Goal: Task Accomplishment & Management: Manage account settings

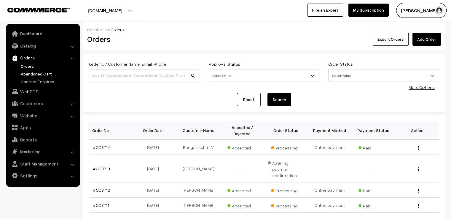
click at [34, 72] on link "Abandoned Cart" at bounding box center [48, 74] width 59 height 6
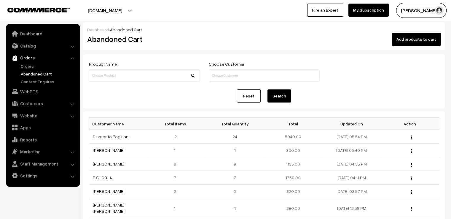
scroll to position [30, 0]
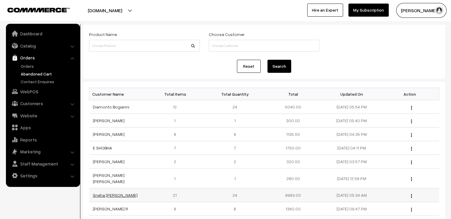
click at [106, 192] on link "Sneha Shaun" at bounding box center [115, 194] width 45 height 5
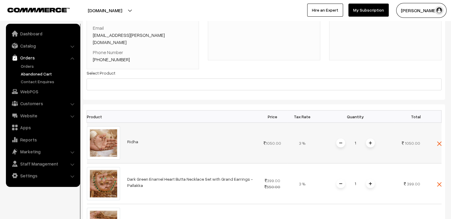
scroll to position [30, 0]
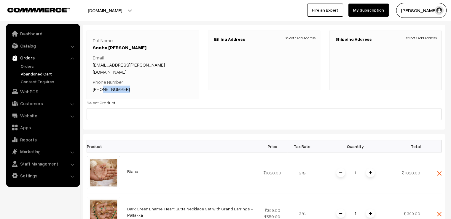
drag, startPoint x: 134, startPoint y: 86, endPoint x: 101, endPoint y: 82, distance: 32.9
click at [101, 82] on div "Full Name Sneha Shaun Email sneha.shaun@gmail.com Phone Number +91 9842940582" at bounding box center [143, 65] width 113 height 68
copy link "9842940582"
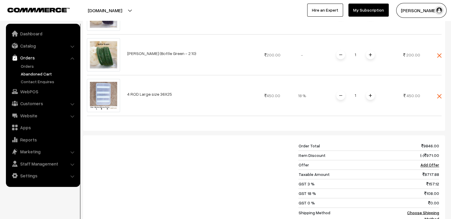
scroll to position [950, 0]
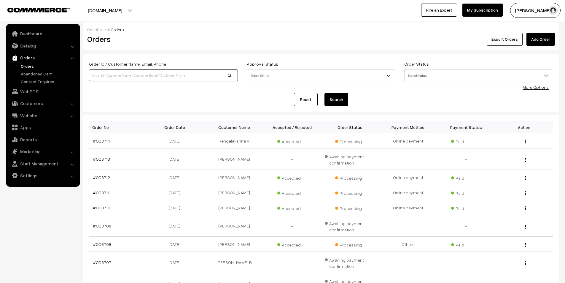
click at [112, 77] on input at bounding box center [163, 75] width 149 height 12
paste input "9842940582"
type input "9842940582"
click at [340, 100] on button "Search" at bounding box center [337, 99] width 24 height 13
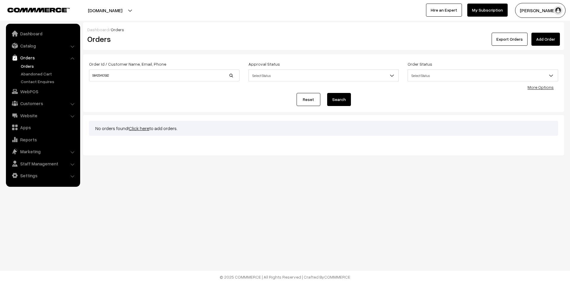
click at [552, 40] on link "Add Order" at bounding box center [545, 39] width 28 height 13
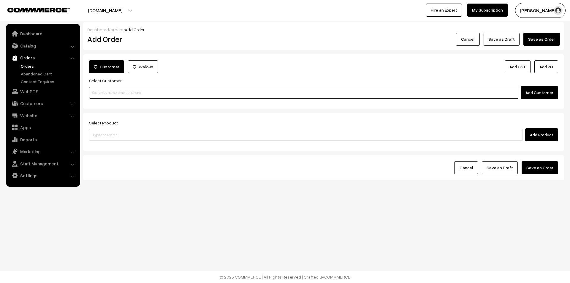
click at [128, 93] on input at bounding box center [303, 93] width 429 height 12
paste input "9842940582"
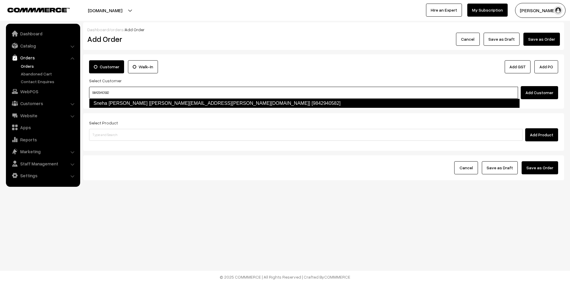
click at [134, 101] on link "Sneha Shaun [sneha.shaun@gmail.com] [9842940582]" at bounding box center [304, 103] width 431 height 9
type input "9842940582"
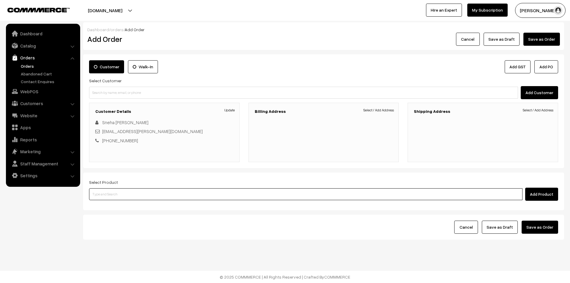
click at [181, 196] on input at bounding box center [305, 194] width 433 height 12
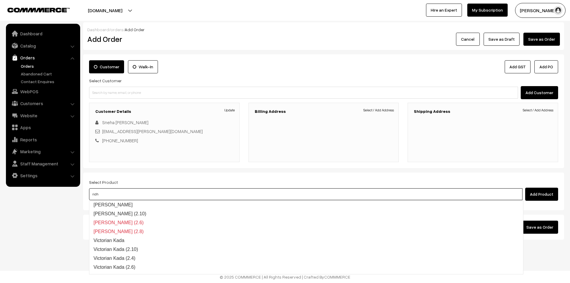
type input "ridha"
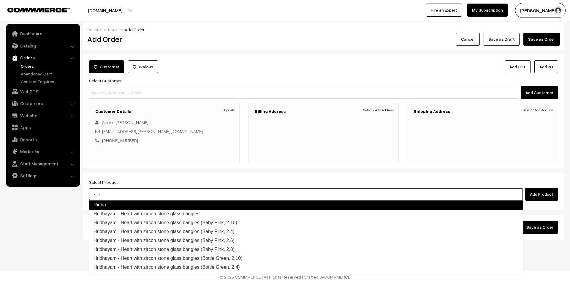
click at [178, 202] on link "Ridha" at bounding box center [306, 204] width 434 height 9
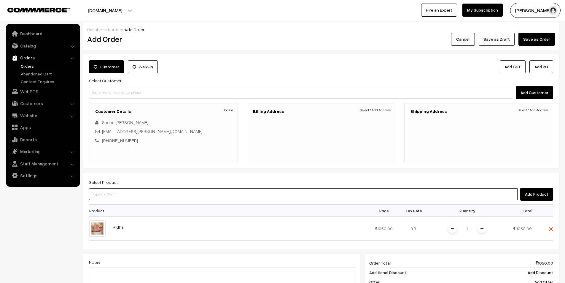
click at [183, 194] on input at bounding box center [303, 194] width 429 height 12
type input "dark green enamel"
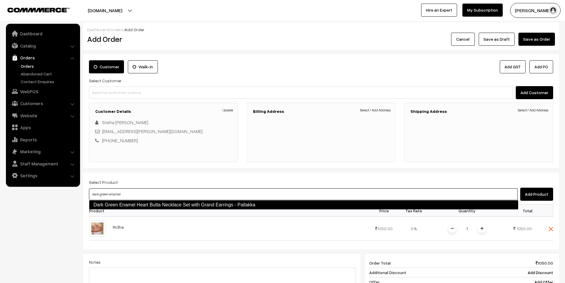
click at [187, 203] on link "Dark Green Enamel Heart Butta Necklace Set with Grand Earrings - Pallakka" at bounding box center [304, 204] width 430 height 9
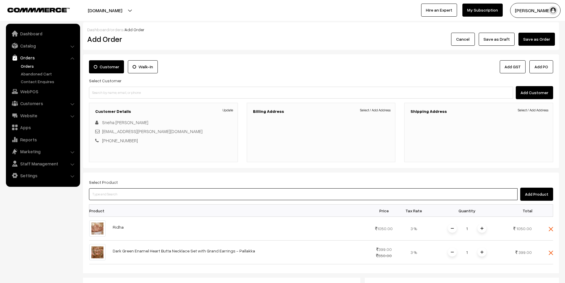
click at [389, 192] on input at bounding box center [303, 194] width 429 height 12
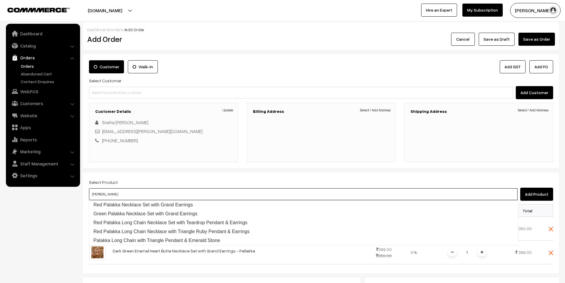
type input "palakka"
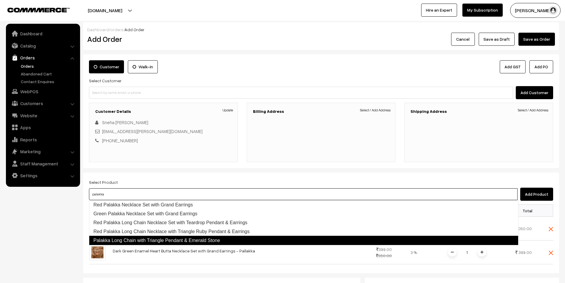
click at [224, 240] on link "Palakka Long Chain with Triangle Pendant & Emerald Stone" at bounding box center [304, 240] width 430 height 9
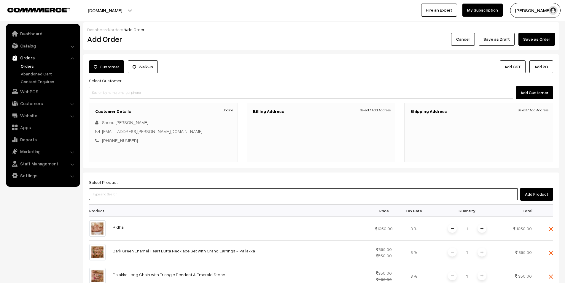
click at [154, 195] on input at bounding box center [303, 194] width 429 height 12
type input "dark red enamel"
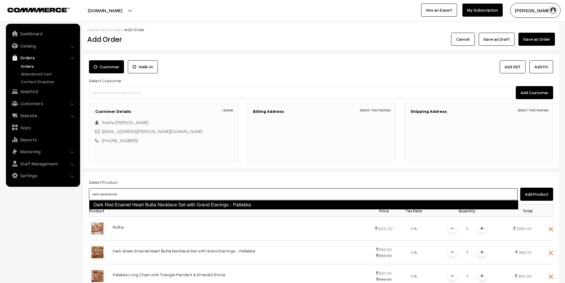
click at [155, 203] on link "Dark Red Enamel Heart Butta Necklace Set with Grand Earrings - Pallakka" at bounding box center [304, 204] width 430 height 9
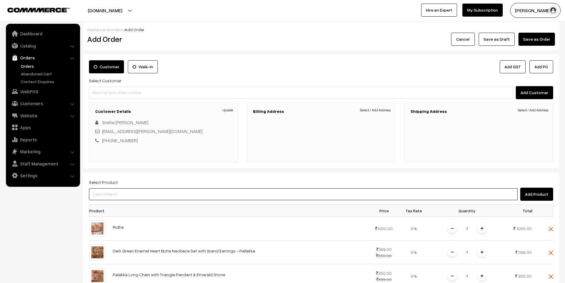
click at [123, 194] on input at bounding box center [303, 194] width 429 height 12
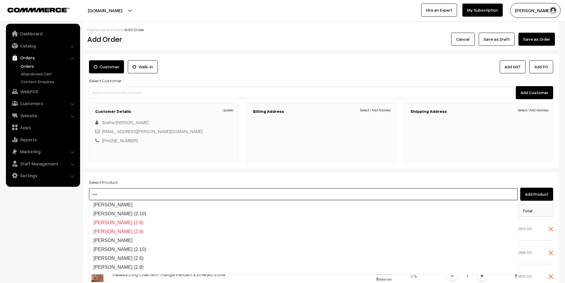
type input "nivi"
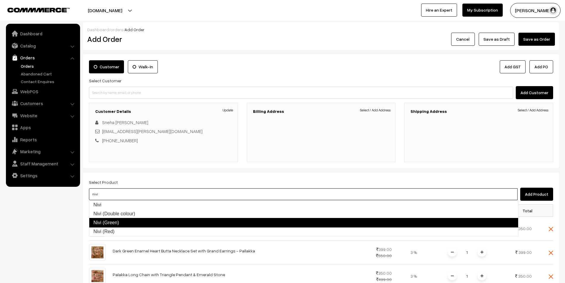
click at [127, 221] on link "Nivi (Green)" at bounding box center [304, 222] width 430 height 9
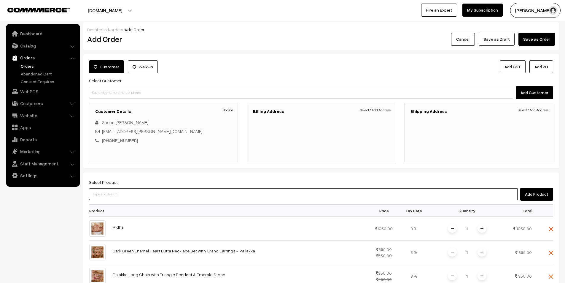
click at [137, 189] on input at bounding box center [303, 194] width 429 height 12
type input "shoot"
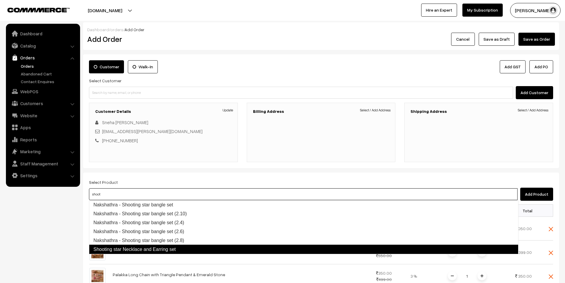
click at [149, 247] on link "Shooting star Necklace and Earring set" at bounding box center [304, 249] width 430 height 9
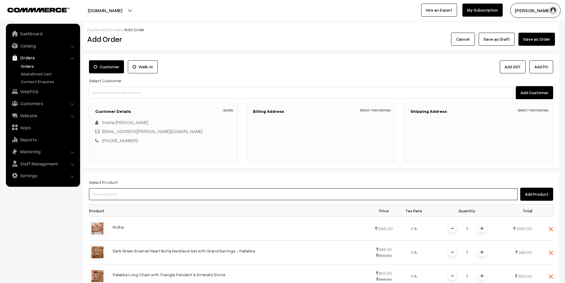
click at [171, 197] on input at bounding box center [303, 194] width 429 height 12
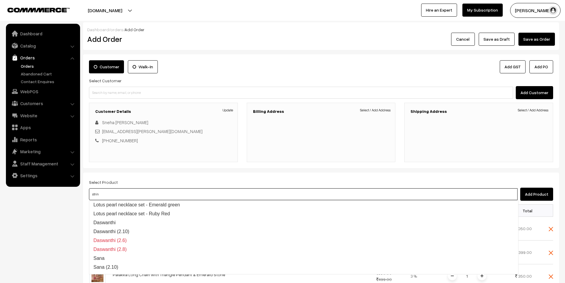
type input "string"
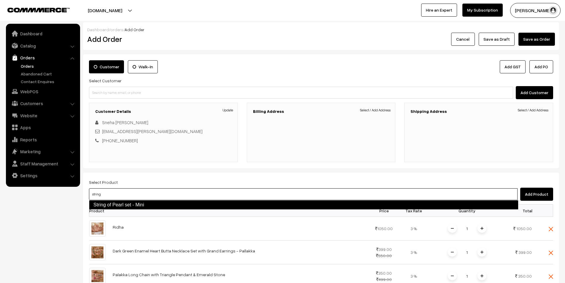
click at [173, 202] on link "String of Pearl set - Mini" at bounding box center [304, 204] width 430 height 9
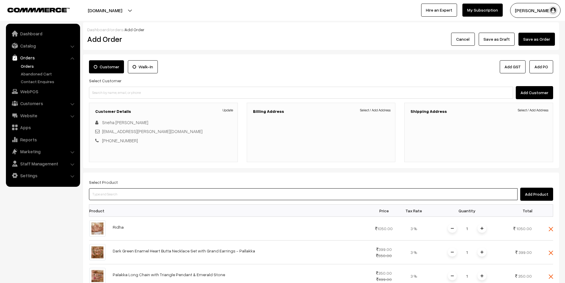
click at [172, 194] on input at bounding box center [303, 194] width 429 height 12
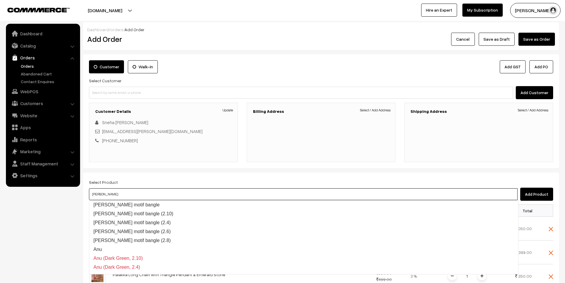
type input "darshu"
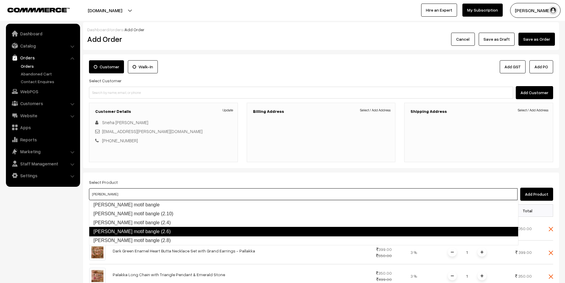
click at [176, 228] on link "DARSHU - Peacock motif bangle (2.6)" at bounding box center [304, 231] width 430 height 9
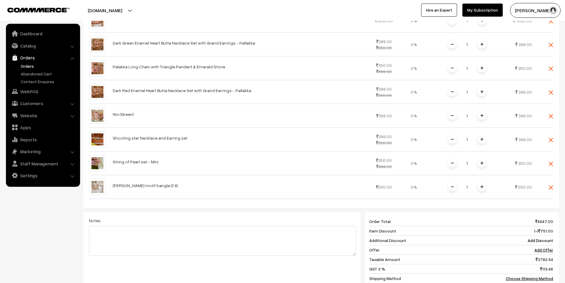
scroll to position [297, 0]
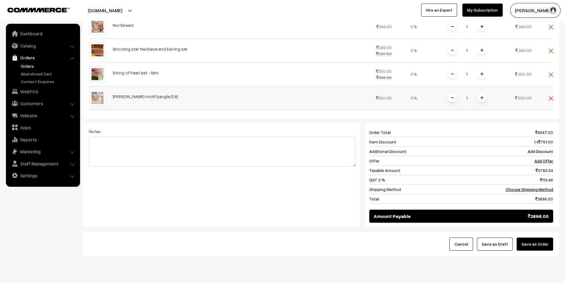
click at [482, 99] on span at bounding box center [482, 97] width 9 height 9
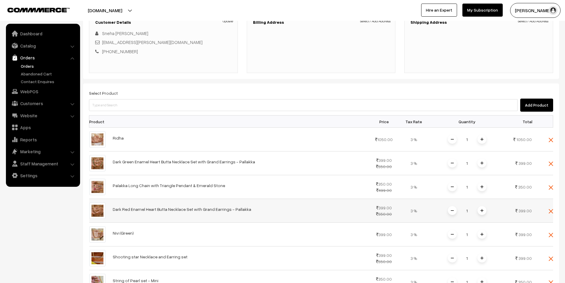
scroll to position [0, 0]
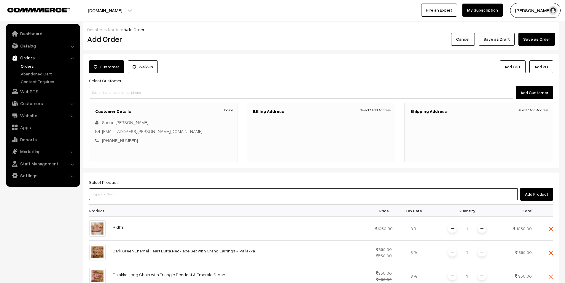
click at [194, 192] on input at bounding box center [303, 194] width 429 height 12
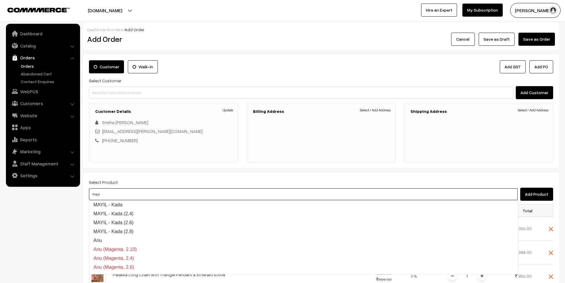
type input "mayil"
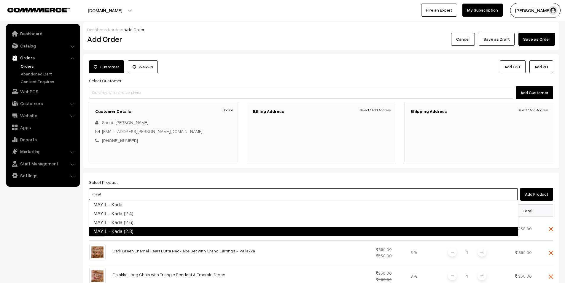
click at [182, 228] on link "MAYIL - Kada (2.8)" at bounding box center [304, 231] width 430 height 9
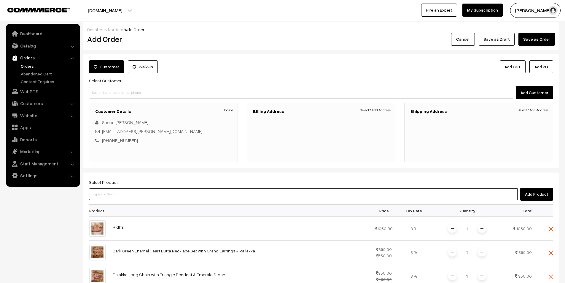
click at [165, 197] on input at bounding box center [303, 194] width 429 height 12
type input "small"
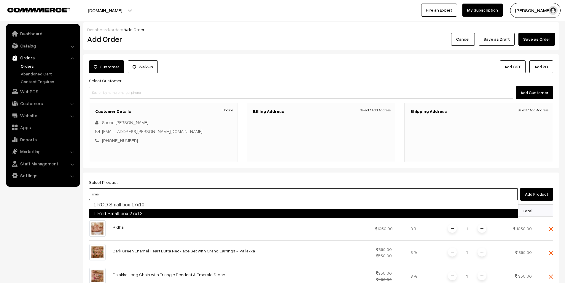
click at [166, 211] on link "1 Rod Small box 27x12" at bounding box center [304, 213] width 430 height 9
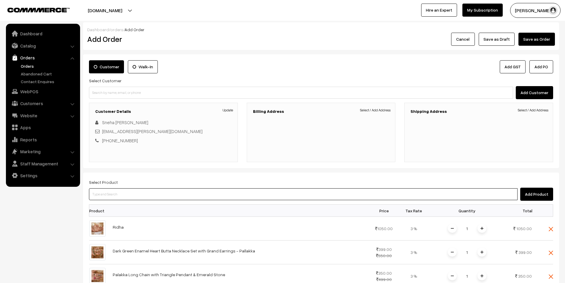
click at [172, 192] on input at bounding box center [303, 194] width 429 height 12
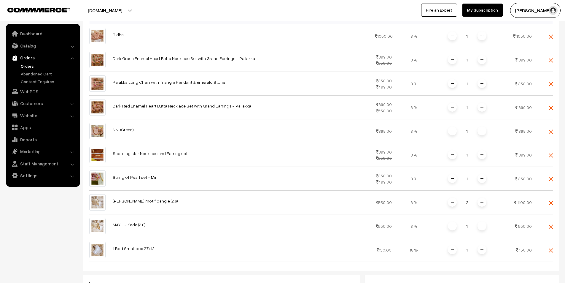
scroll to position [44, 0]
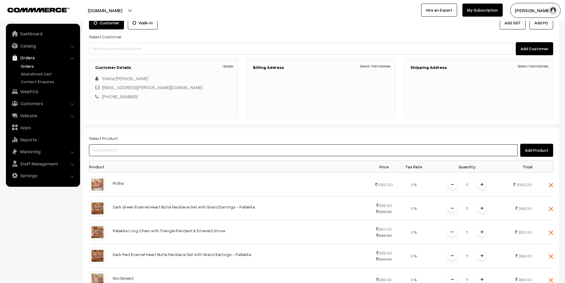
click at [157, 150] on input at bounding box center [303, 150] width 429 height 12
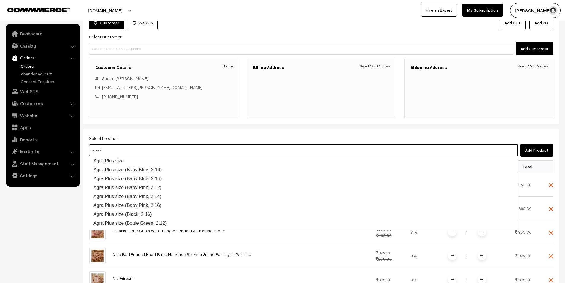
type input "agra 2.2"
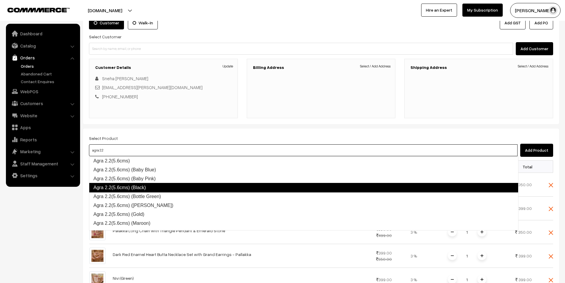
click at [171, 187] on link "Agra 2.2(5.6cms) (Black)" at bounding box center [304, 187] width 430 height 9
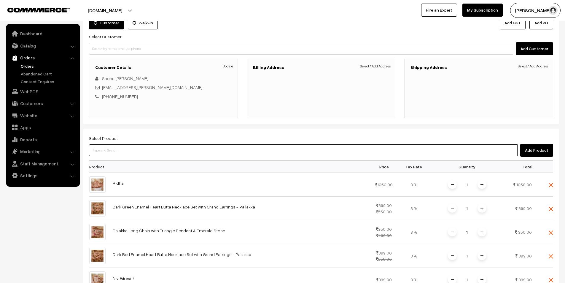
click at [151, 154] on input at bounding box center [303, 150] width 429 height 12
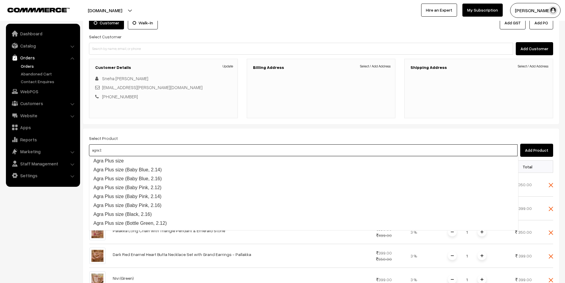
type input "agra 2.2"
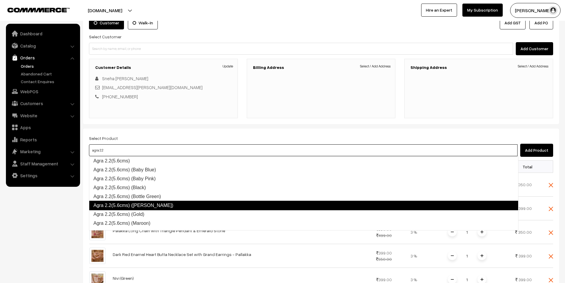
scroll to position [24, 0]
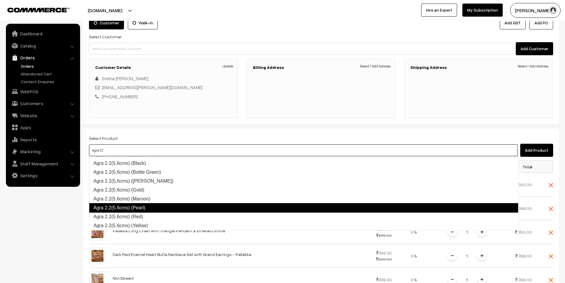
click at [168, 205] on link "Agra 2.2(5.6cms) (Pearl)" at bounding box center [304, 207] width 430 height 9
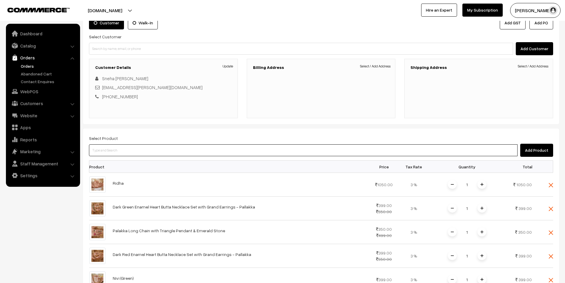
click at [126, 148] on input at bounding box center [303, 150] width 429 height 12
paste input "agra 2.2"
type input "agra 2.2"
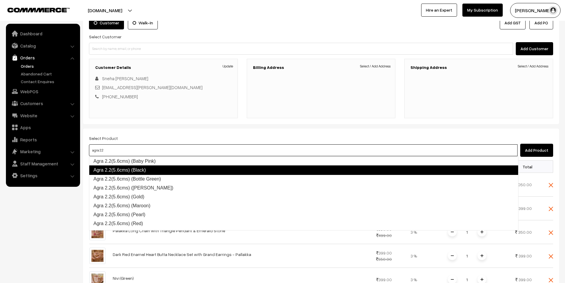
scroll to position [18, 0]
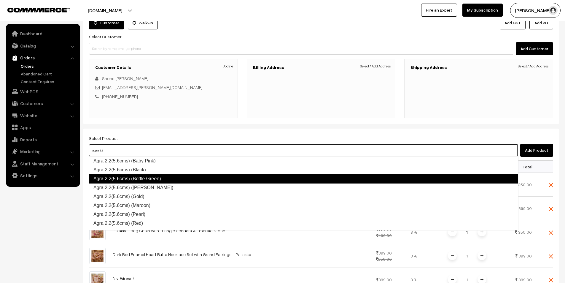
click at [140, 180] on link "Agra 2.2(5.6cms) (Bottle Green)" at bounding box center [304, 178] width 430 height 9
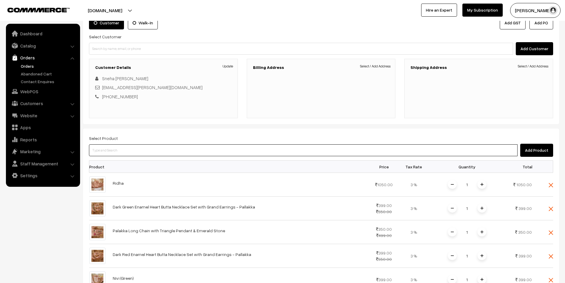
click at [122, 150] on input at bounding box center [303, 150] width 429 height 12
paste input "agra 2.2"
type input "agra 2.2"
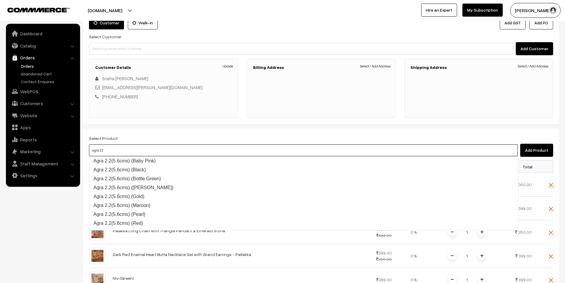
scroll to position [0, 0]
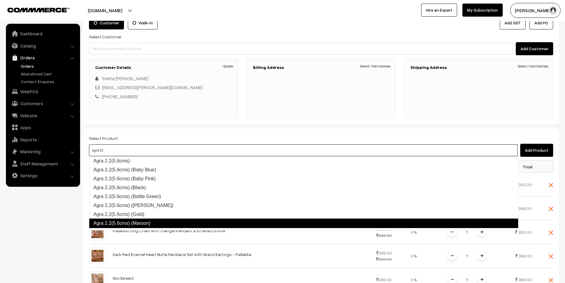
click at [145, 220] on link "Agra 2.2(5.6cms) (Maroon)" at bounding box center [304, 222] width 430 height 9
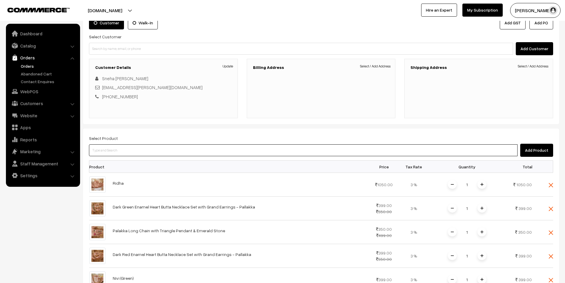
click at [188, 150] on input at bounding box center [303, 150] width 429 height 12
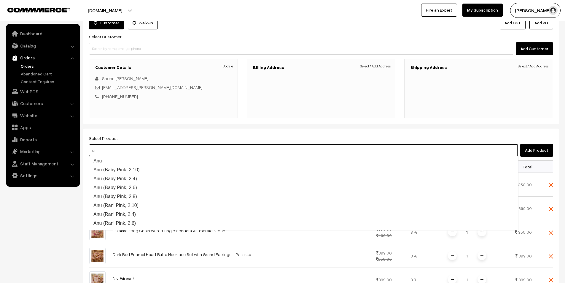
type input "pit"
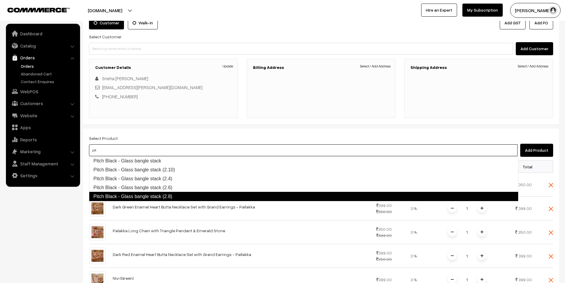
click at [187, 192] on link "Pitch Black - Glass bangle stack (2.8)" at bounding box center [304, 196] width 430 height 9
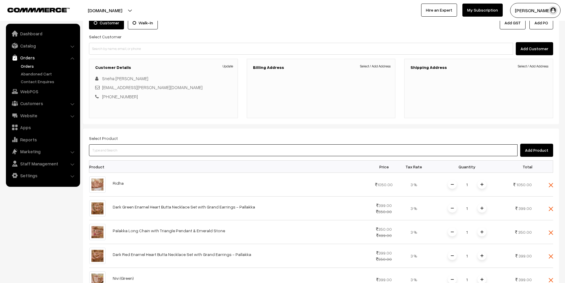
click at [159, 150] on input at bounding box center [303, 150] width 429 height 12
type input "pit"
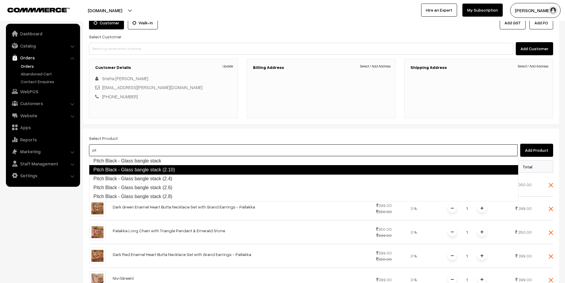
click at [166, 170] on link "Pitch Black - Glass bangle stack (2.10)" at bounding box center [304, 169] width 430 height 9
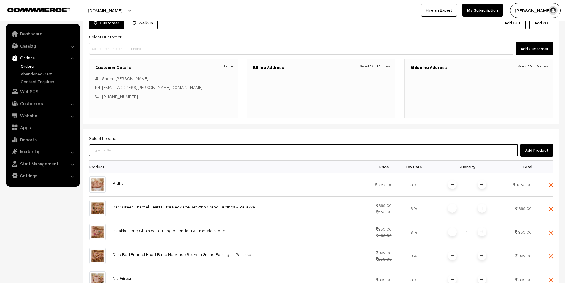
click at [160, 155] on input at bounding box center [303, 150] width 429 height 12
type input "jha"
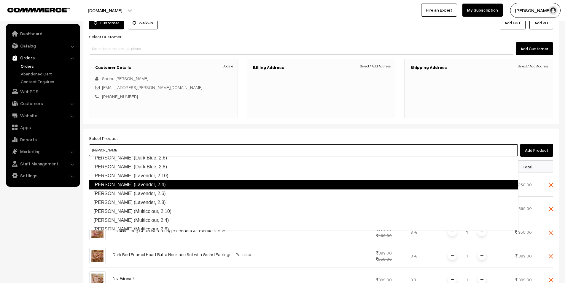
scroll to position [237, 0]
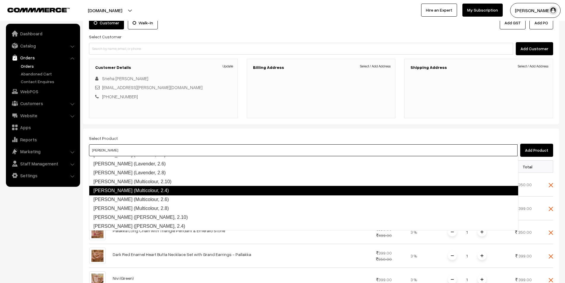
click at [161, 193] on link "Jha (Multicolour, 2.4)" at bounding box center [304, 190] width 430 height 9
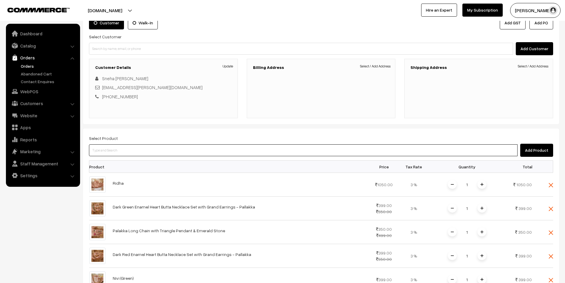
click at [152, 151] on input at bounding box center [303, 150] width 429 height 12
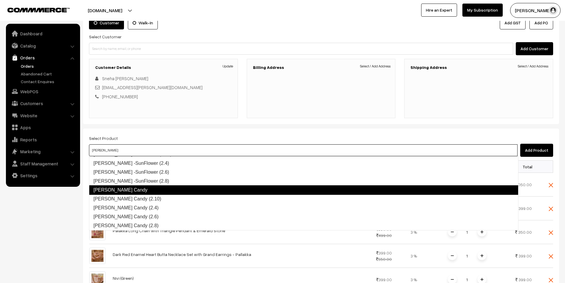
scroll to position [0, 0]
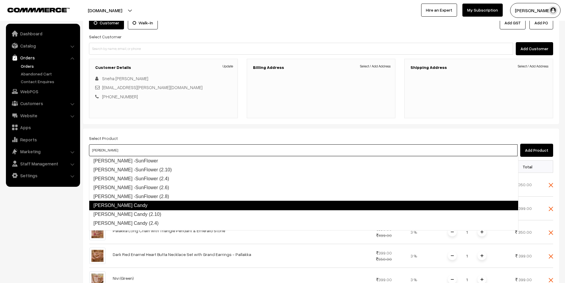
type input "jha"
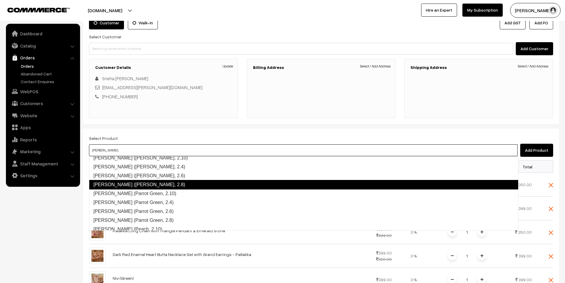
scroll to position [356, 0]
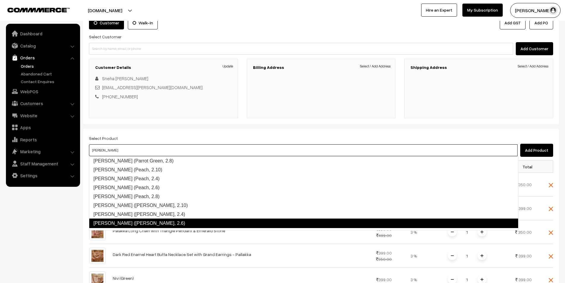
click at [163, 220] on link "Jha (Peacock, 2.6)" at bounding box center [304, 222] width 430 height 9
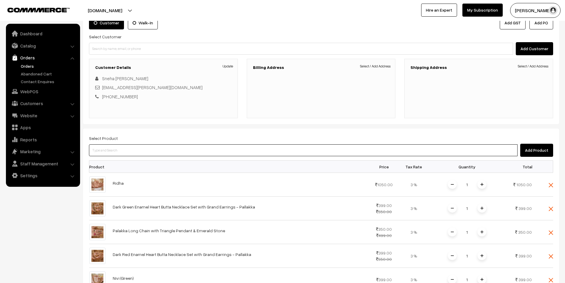
click at [134, 151] on input at bounding box center [303, 150] width 429 height 12
type input "jha"
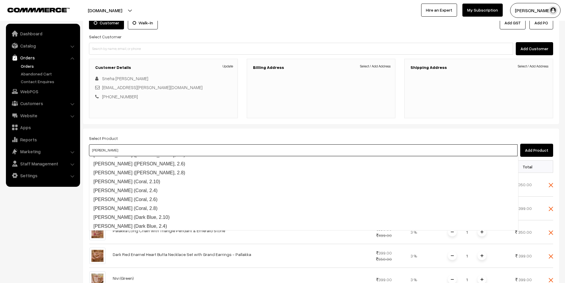
scroll to position [160, 0]
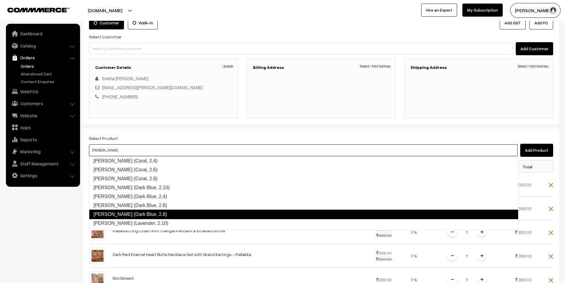
click at [144, 213] on link "Jha (Dark Blue, 2.8)" at bounding box center [304, 214] width 430 height 9
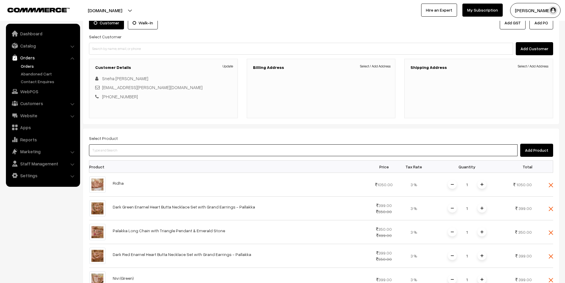
click at [144, 150] on input at bounding box center [303, 150] width 429 height 12
type input "jha"
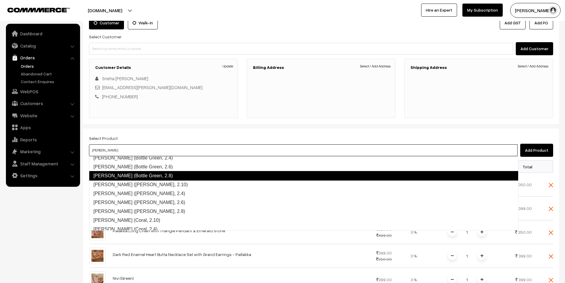
scroll to position [62, 0]
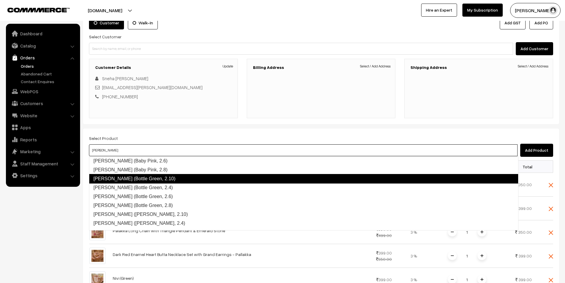
click at [156, 180] on link "Jha (Bottle Green, 2.10)" at bounding box center [304, 178] width 430 height 9
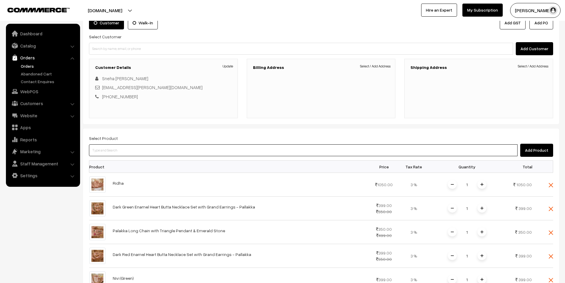
click at [153, 152] on input at bounding box center [303, 150] width 429 height 12
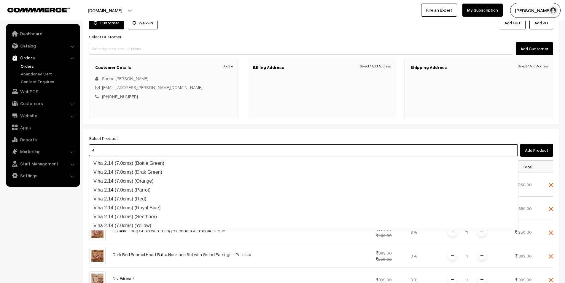
scroll to position [15, 0]
type input "4 rod"
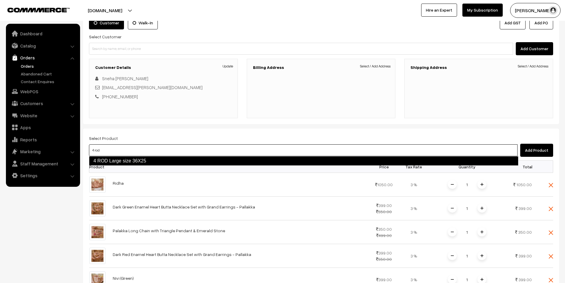
click at [153, 159] on link "4 ROD Large size 36X25" at bounding box center [304, 160] width 430 height 9
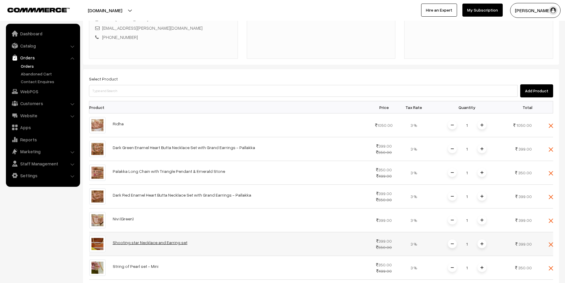
scroll to position [133, 0]
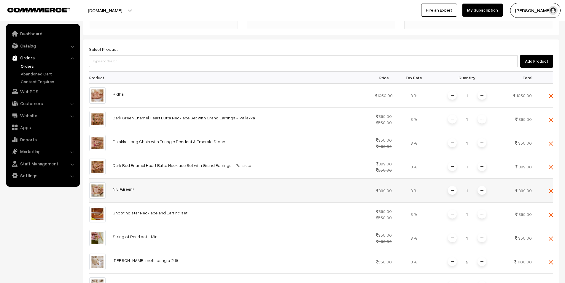
click at [482, 191] on img at bounding box center [482, 190] width 3 height 3
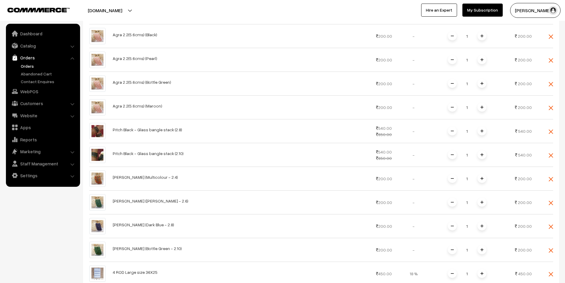
scroll to position [400, 0]
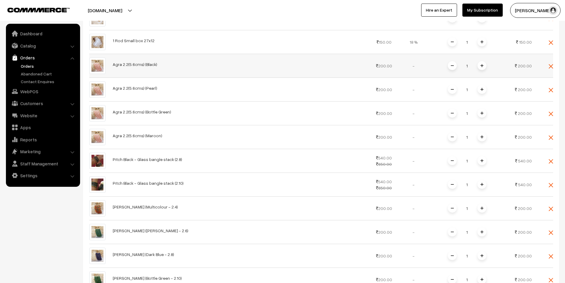
click at [484, 67] on span at bounding box center [482, 65] width 9 height 9
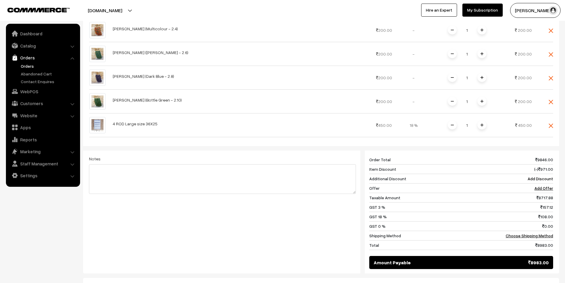
scroll to position [641, 0]
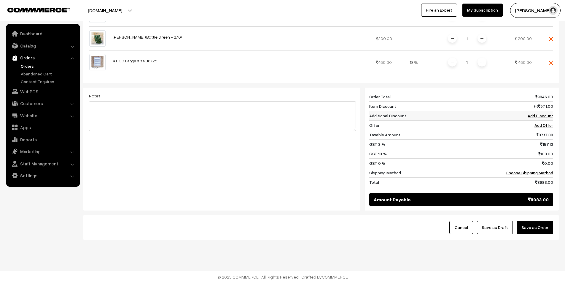
click at [536, 116] on link "Add Discount" at bounding box center [541, 115] width 26 height 5
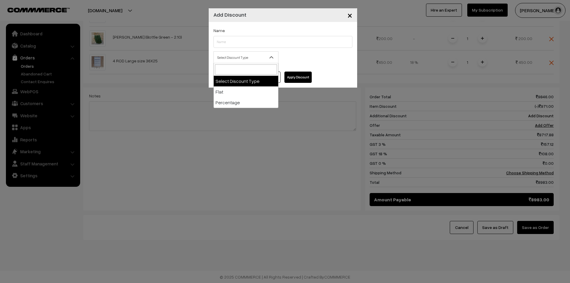
click at [260, 56] on span "Select Discount Type" at bounding box center [246, 57] width 64 height 10
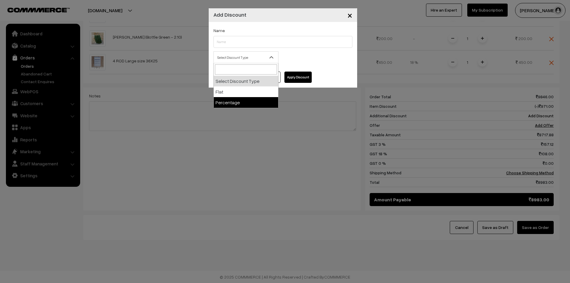
select select "percentage"
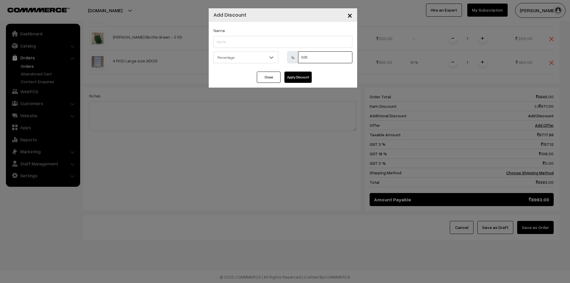
click at [301, 57] on input "0.00" at bounding box center [325, 57] width 54 height 12
type input "10"
click at [241, 41] on input "text" at bounding box center [282, 42] width 139 height 12
type input "sepcial"
click at [298, 79] on button "Apply Discount" at bounding box center [297, 77] width 27 height 11
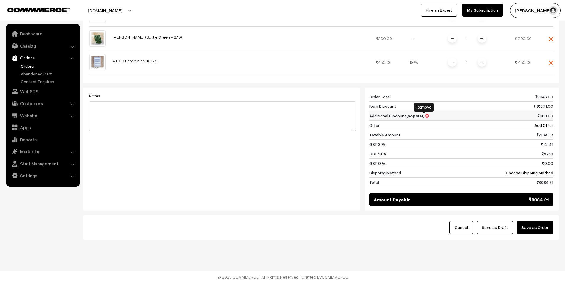
click at [426, 116] on icon at bounding box center [428, 116] width 4 height 4
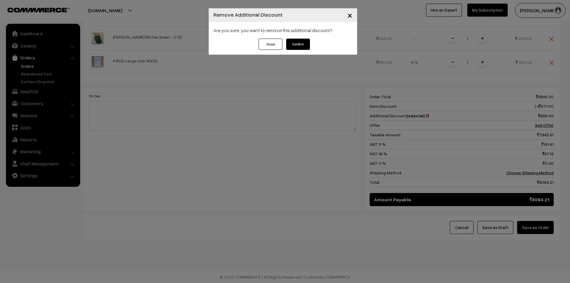
click at [275, 45] on button "Close" at bounding box center [271, 44] width 24 height 11
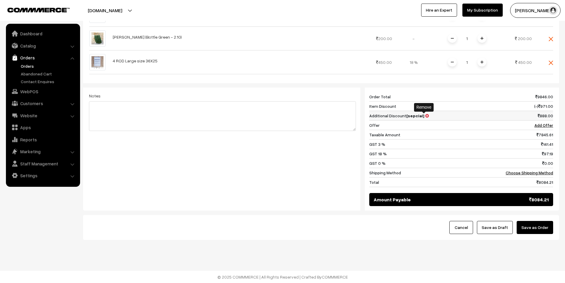
click at [426, 115] on icon at bounding box center [428, 116] width 4 height 4
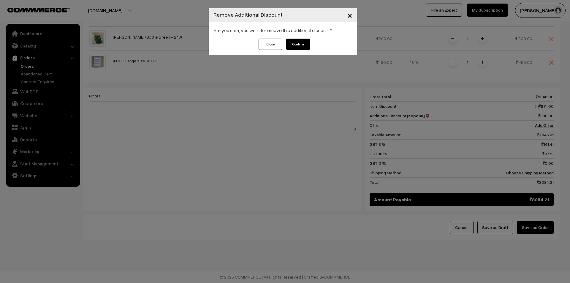
click at [300, 42] on button "Confirm" at bounding box center [298, 44] width 24 height 11
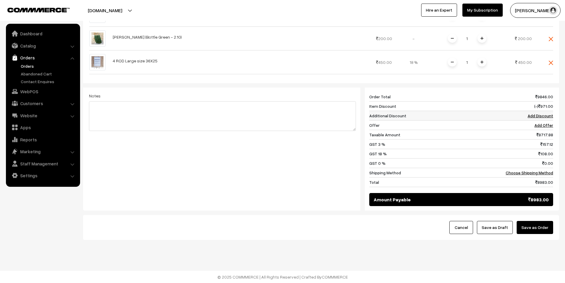
click at [540, 115] on link "Add Discount" at bounding box center [541, 115] width 26 height 5
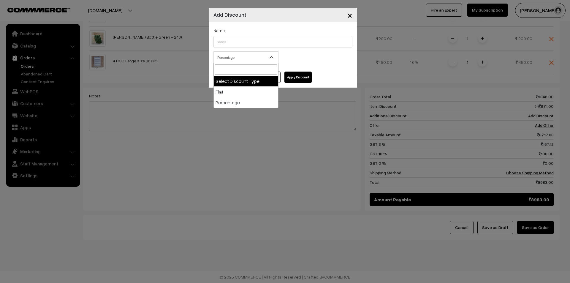
click at [243, 59] on span "Percentage" at bounding box center [246, 57] width 64 height 10
select select "flat"
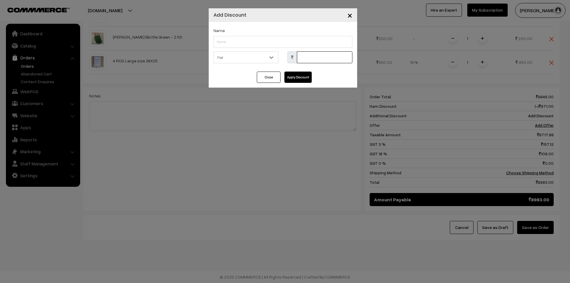
click at [314, 58] on input "text" at bounding box center [325, 57] width 56 height 12
type input "898"
click at [267, 44] on input "text" at bounding box center [282, 42] width 139 height 12
type input "Special"
click at [296, 77] on button "Apply Discount" at bounding box center [297, 77] width 27 height 11
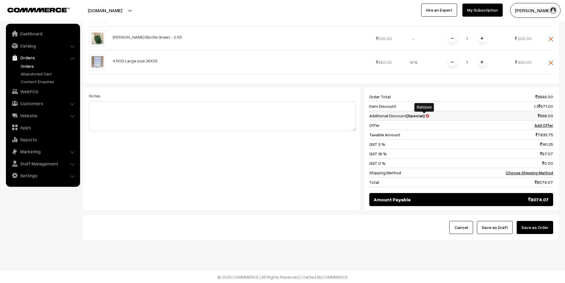
click at [426, 116] on icon at bounding box center [428, 116] width 4 height 4
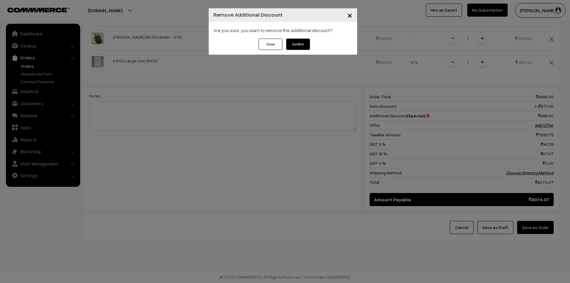
click at [299, 45] on button "Confirm" at bounding box center [298, 44] width 24 height 11
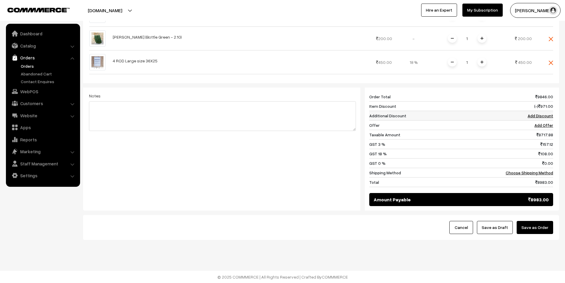
click at [541, 116] on link "Add Discount" at bounding box center [541, 115] width 26 height 5
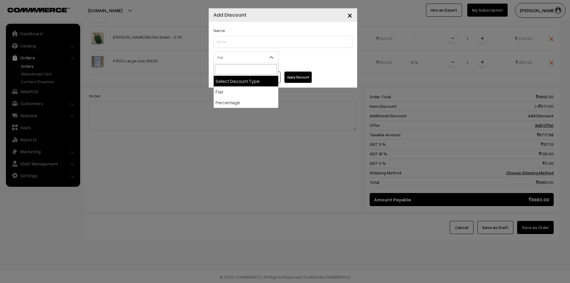
click at [254, 57] on span "Flat" at bounding box center [246, 57] width 64 height 10
select select "flat"
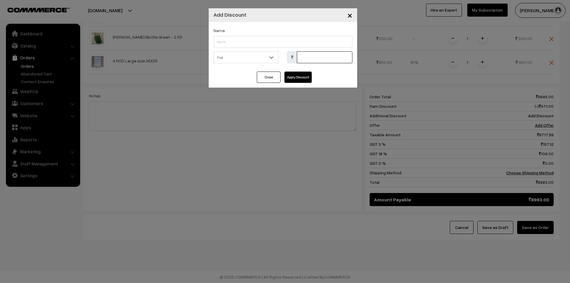
click at [303, 58] on input "text" at bounding box center [325, 57] width 56 height 12
type input "887"
click at [297, 77] on button "Apply Discount" at bounding box center [297, 77] width 27 height 11
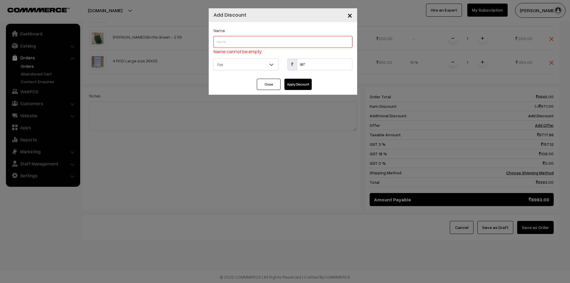
click at [257, 45] on input "text" at bounding box center [282, 42] width 139 height 12
type input "Special"
click at [300, 83] on button "Apply Discount" at bounding box center [297, 84] width 27 height 11
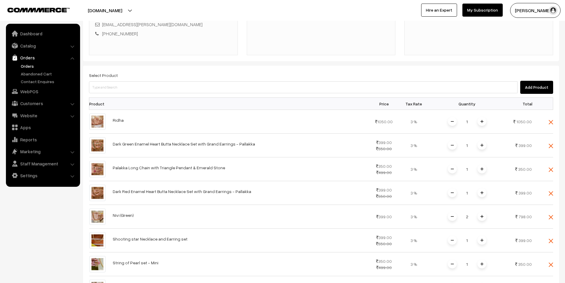
scroll to position [47, 0]
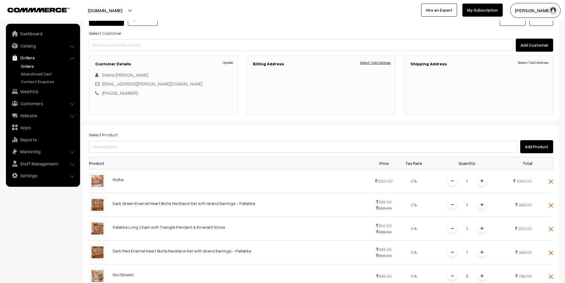
click at [385, 64] on link "Select / Add Address" at bounding box center [375, 62] width 31 height 5
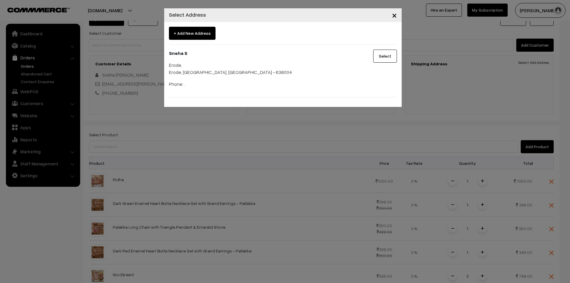
click at [386, 59] on button "Select" at bounding box center [385, 56] width 24 height 13
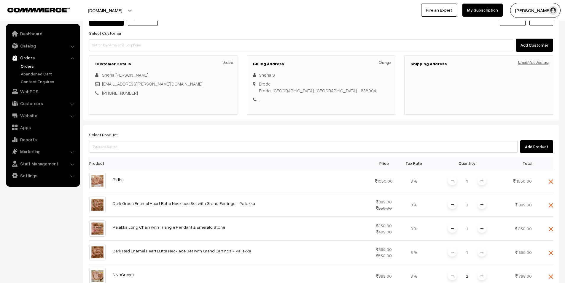
click at [539, 64] on link "Select / Add Address" at bounding box center [533, 62] width 31 height 5
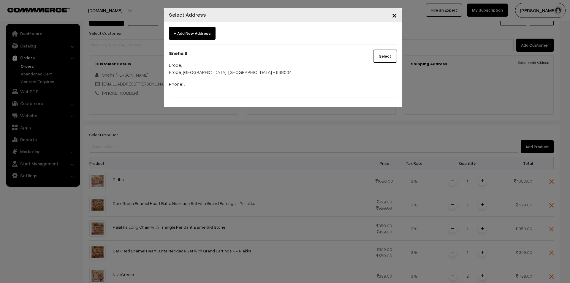
click at [384, 58] on button "Select" at bounding box center [385, 56] width 24 height 13
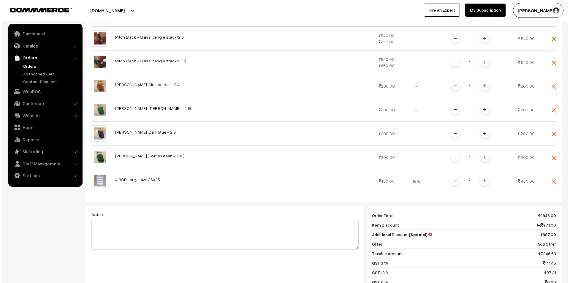
scroll to position [641, 0]
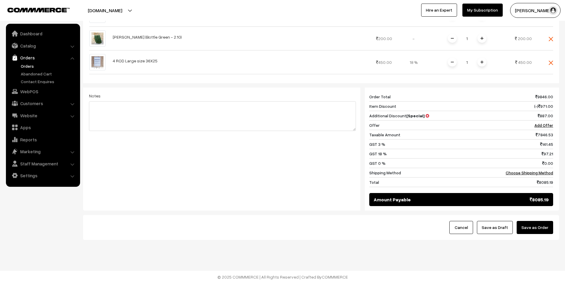
click at [533, 226] on button "Save as Order" at bounding box center [535, 227] width 37 height 13
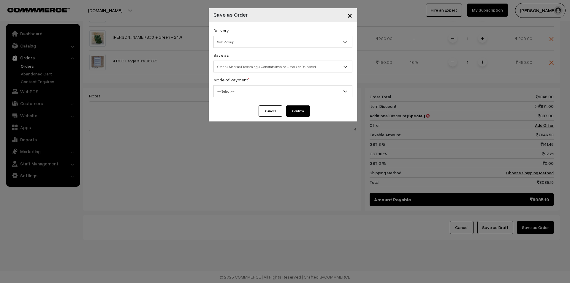
click at [280, 75] on div "Delivery Self Pickup Professional Courier (₹150) (1 - 4 Business Days) STANDARD…" at bounding box center [283, 63] width 148 height 83
click at [283, 67] on span "Order + Mark as Processing + Generate Invoice + Mark as Delivered" at bounding box center [283, 66] width 138 height 10
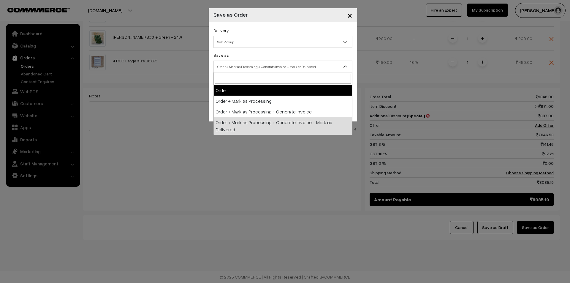
select select "1"
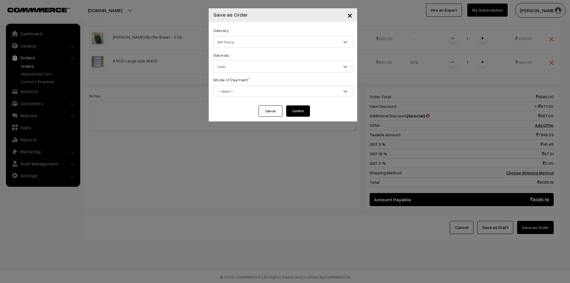
click at [271, 89] on span "-- Select --" at bounding box center [283, 91] width 138 height 10
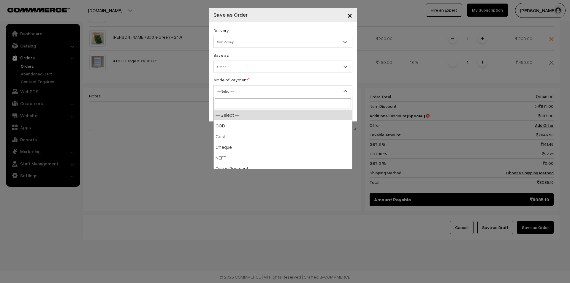
scroll to position [26, 0]
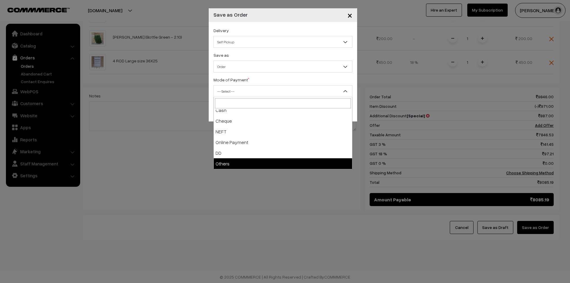
select select "7"
checkbox input "true"
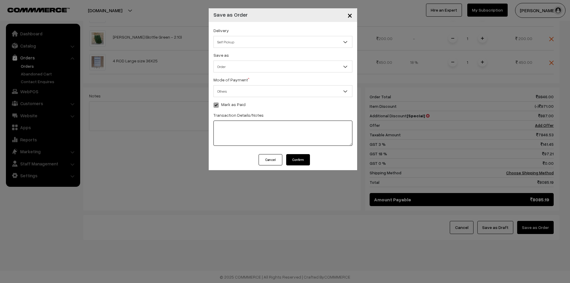
click at [269, 136] on textarea at bounding box center [282, 133] width 139 height 25
type textarea "RATNN52025081635083078"
click at [297, 159] on button "Confirm" at bounding box center [298, 159] width 24 height 11
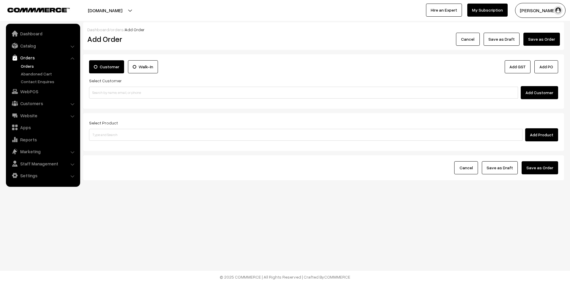
click at [471, 39] on button "Cancel" at bounding box center [468, 39] width 24 height 13
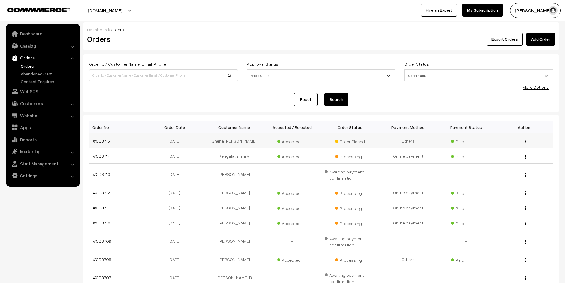
click at [106, 141] on link "#OD3715" at bounding box center [101, 140] width 17 height 5
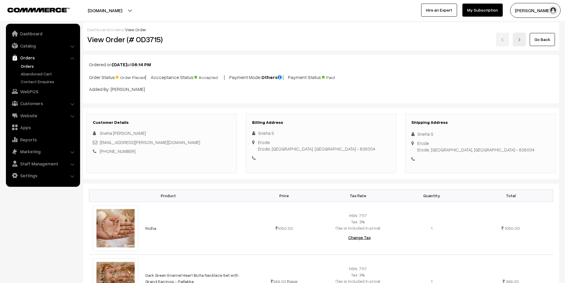
click at [547, 40] on link "Go Back" at bounding box center [542, 39] width 25 height 13
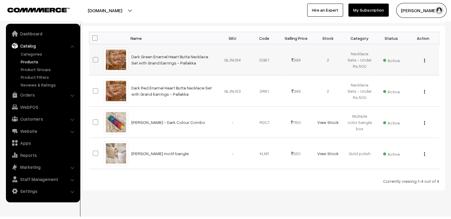
scroll to position [98, 0]
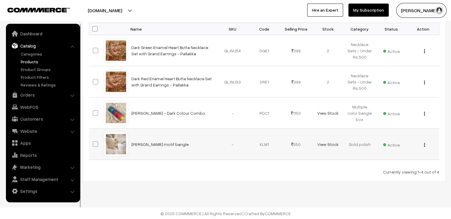
click at [96, 144] on span at bounding box center [95, 143] width 5 height 5
click at [94, 142] on input "checkbox" at bounding box center [92, 140] width 4 height 4
checkbox input "true"
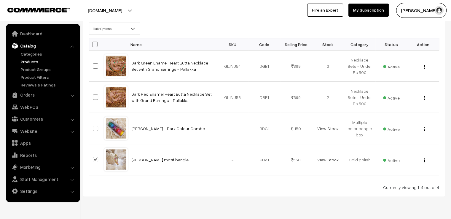
click at [126, 29] on span "Bulk Options" at bounding box center [114, 28] width 50 height 10
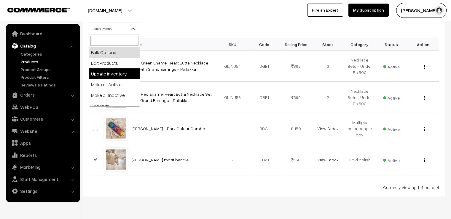
select select "updateInventory"
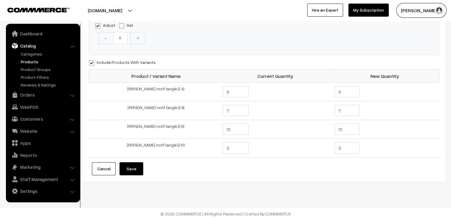
scroll to position [26, 0]
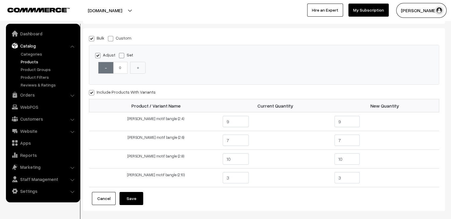
click at [110, 69] on button "-" at bounding box center [105, 68] width 15 height 12
click at [132, 68] on button "+" at bounding box center [137, 68] width 15 height 12
type input "1"
type input "10"
type input "8"
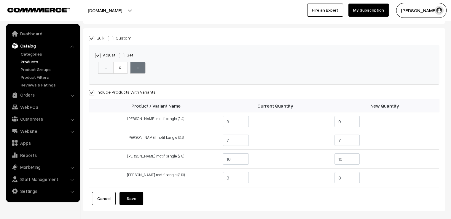
type input "11"
type input "4"
click at [106, 69] on button "-" at bounding box center [105, 68] width 15 height 12
type input "0"
type input "9"
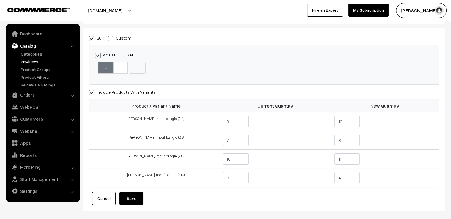
type input "7"
type input "10"
type input "3"
click at [106, 69] on button "-" at bounding box center [105, 68] width 15 height 12
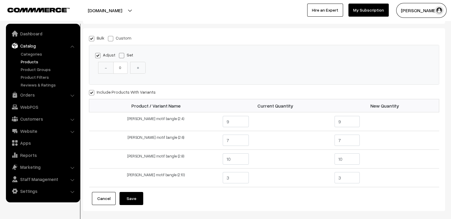
click at [112, 38] on span at bounding box center [110, 38] width 5 height 5
click at [112, 38] on input "Custom" at bounding box center [110, 38] width 4 height 4
radio input "true"
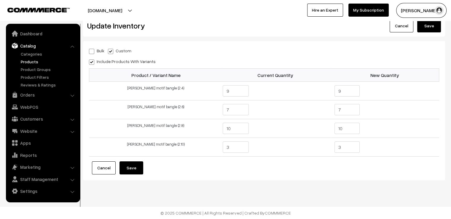
scroll to position [13, 0]
drag, startPoint x: 347, startPoint y: 93, endPoint x: 319, endPoint y: 96, distance: 27.5
click at [319, 96] on tr "DARSHU - Peacock motif bangle (2.4) 9 9" at bounding box center [264, 91] width 350 height 19
type input "."
type input "1"
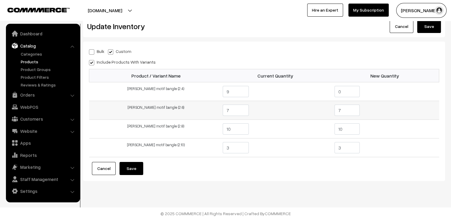
type input "0"
drag, startPoint x: 343, startPoint y: 114, endPoint x: 327, endPoint y: 116, distance: 16.3
click at [327, 116] on tr "DARSHU - Peacock motif bangle (2.6) 7 7" at bounding box center [264, 110] width 350 height 19
type input "0"
drag, startPoint x: 347, startPoint y: 129, endPoint x: 325, endPoint y: 133, distance: 22.2
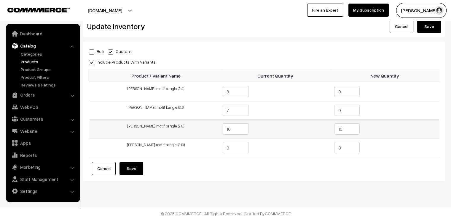
click at [325, 133] on tr "DARSHU - Peacock motif bangle (2.8) 10 10" at bounding box center [264, 129] width 350 height 19
type input "0"
drag, startPoint x: 343, startPoint y: 146, endPoint x: 329, endPoint y: 150, distance: 13.7
click at [329, 150] on tr "DARSHU - Peacock motif bangle (2.10) 3 3" at bounding box center [264, 147] width 350 height 19
type input "0"
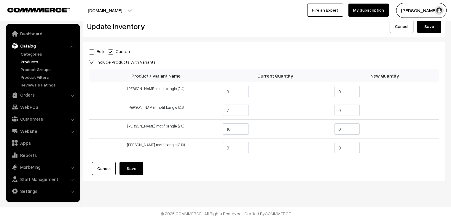
click at [321, 161] on form "Bulk Custom Adjust Set - 0 + Include Products With Variants" at bounding box center [264, 110] width 351 height 127
click at [137, 170] on button "Save" at bounding box center [132, 168] width 24 height 13
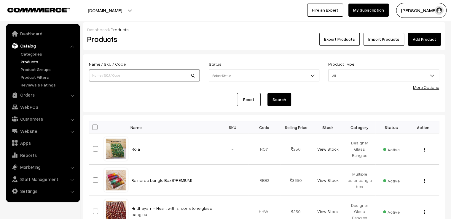
click at [139, 78] on input at bounding box center [144, 75] width 111 height 12
type input "MOTIF"
click at [268, 93] on button "Search" at bounding box center [280, 99] width 24 height 13
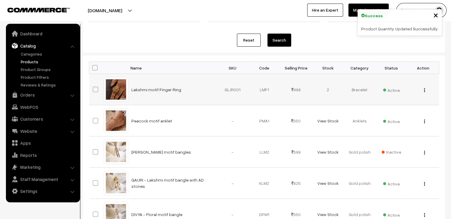
scroll to position [89, 0]
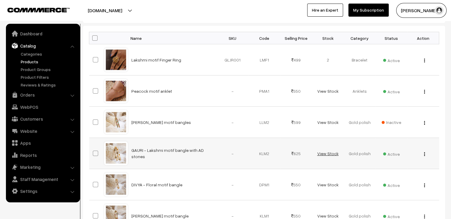
click at [334, 152] on link "View Stock" at bounding box center [327, 153] width 21 height 5
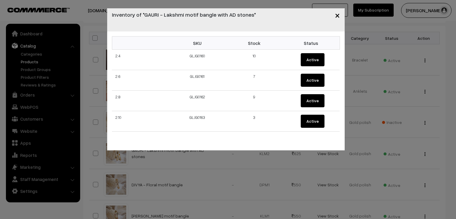
click at [334, 152] on div "× Inventory of "GAURI - Lakshmi motif bangle with AD stones" SKU Stock Status 2…" at bounding box center [228, 109] width 456 height 219
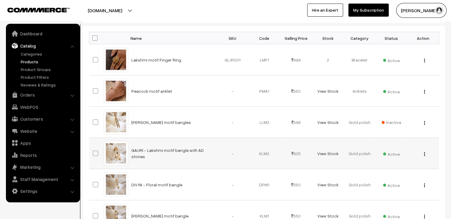
click at [96, 153] on span at bounding box center [95, 152] width 5 height 5
click at [94, 151] on input "checkbox" at bounding box center [92, 150] width 4 height 4
checkbox input "true"
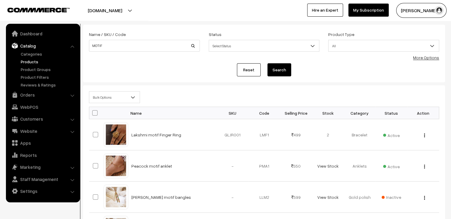
scroll to position [0, 0]
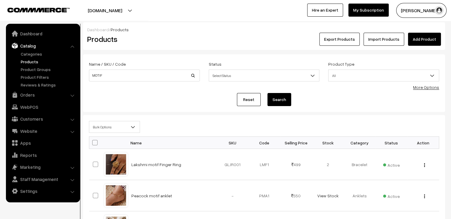
click at [113, 127] on span "Bulk Options" at bounding box center [114, 127] width 50 height 10
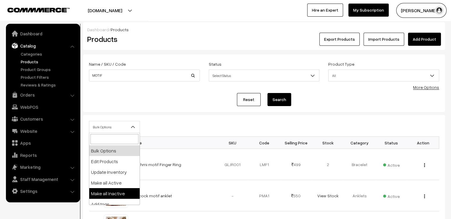
select select "inactive"
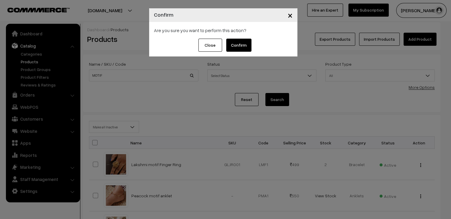
click at [239, 51] on button "Confirm" at bounding box center [238, 45] width 25 height 13
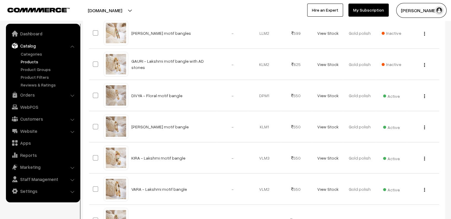
scroll to position [119, 0]
